Goal: Task Accomplishment & Management: Complete application form

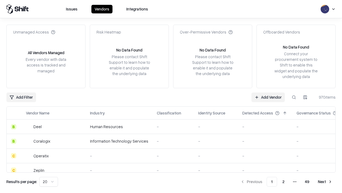
click at [268, 97] on link "Add Vendor" at bounding box center [268, 97] width 33 height 10
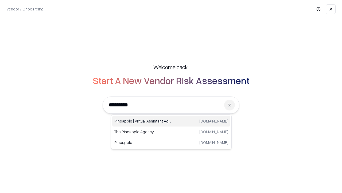
click at [171, 121] on div "Pineapple | Virtual Assistant Agency [DOMAIN_NAME]" at bounding box center [171, 121] width 118 height 11
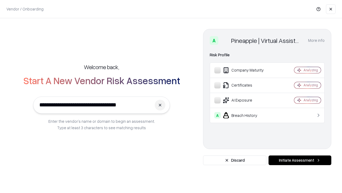
type input "**********"
click at [300, 160] on button "Initiate Assessment" at bounding box center [300, 160] width 63 height 10
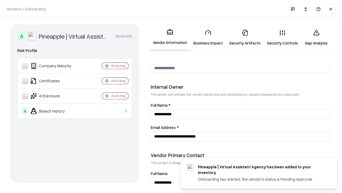
scroll to position [277, 0]
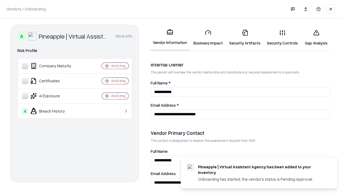
click at [208, 37] on link "Business Impact" at bounding box center [208, 37] width 36 height 25
click at [316, 37] on link "Gap Analysis" at bounding box center [316, 37] width 30 height 25
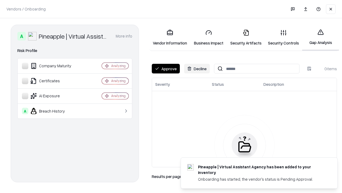
click at [166, 68] on button "Approve" at bounding box center [166, 69] width 28 height 10
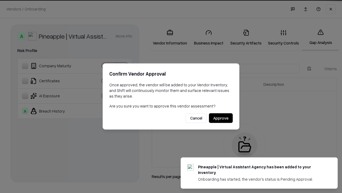
click at [221, 118] on button "Approve" at bounding box center [221, 118] width 24 height 10
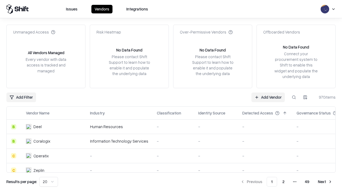
type input "**********"
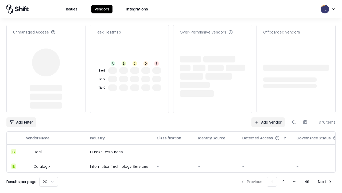
click at [268, 117] on link "Add Vendor" at bounding box center [268, 122] width 33 height 10
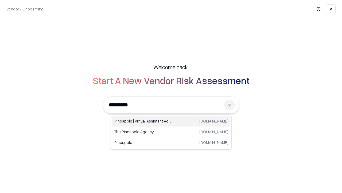
click at [171, 121] on div "Pineapple | Virtual Assistant Agency [DOMAIN_NAME]" at bounding box center [171, 121] width 118 height 11
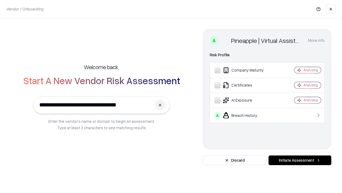
type input "**********"
click at [300, 160] on button "Initiate Assessment" at bounding box center [300, 160] width 63 height 10
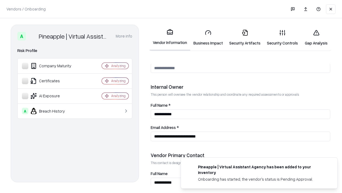
scroll to position [277, 0]
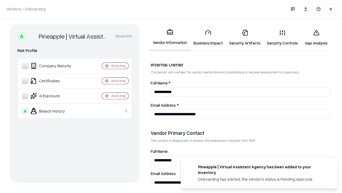
click at [316, 37] on link "Gap Analysis" at bounding box center [316, 37] width 30 height 25
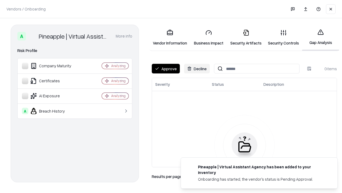
click at [166, 68] on button "Approve" at bounding box center [166, 69] width 28 height 10
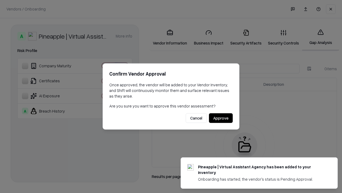
click at [221, 118] on button "Approve" at bounding box center [221, 118] width 24 height 10
